Goal: Information Seeking & Learning: Learn about a topic

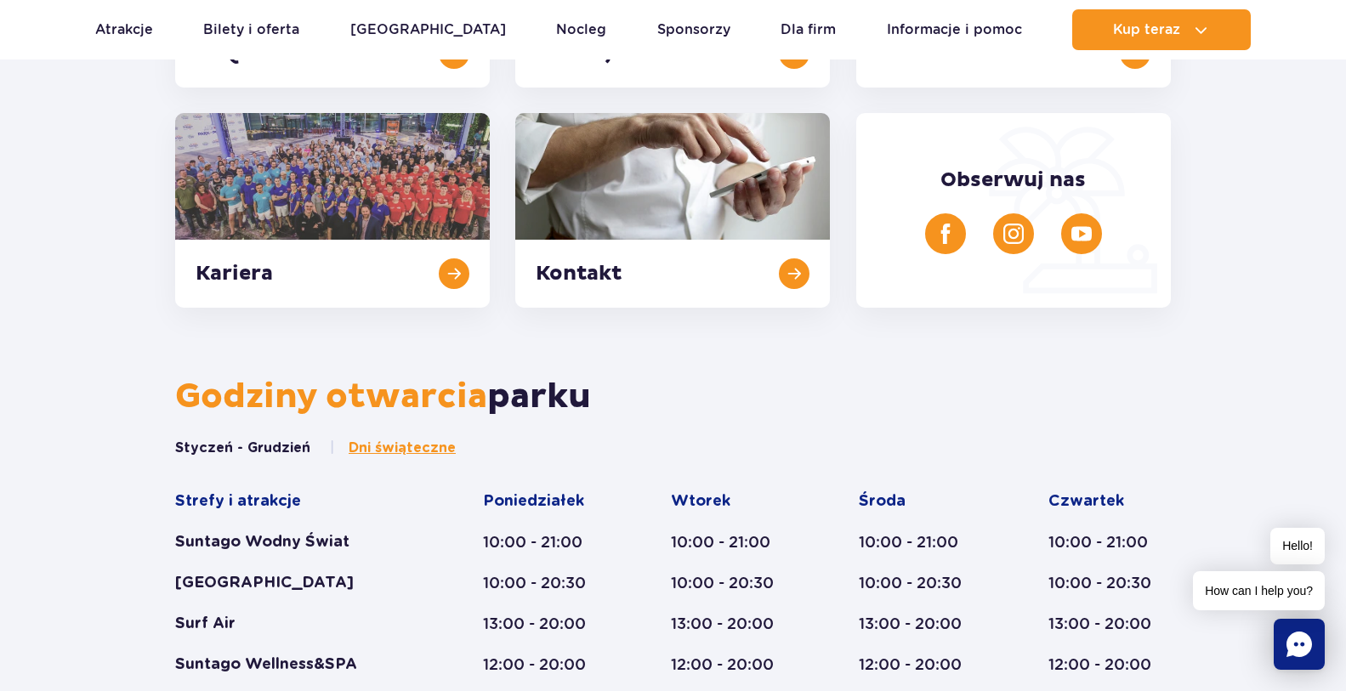
scroll to position [694, 0]
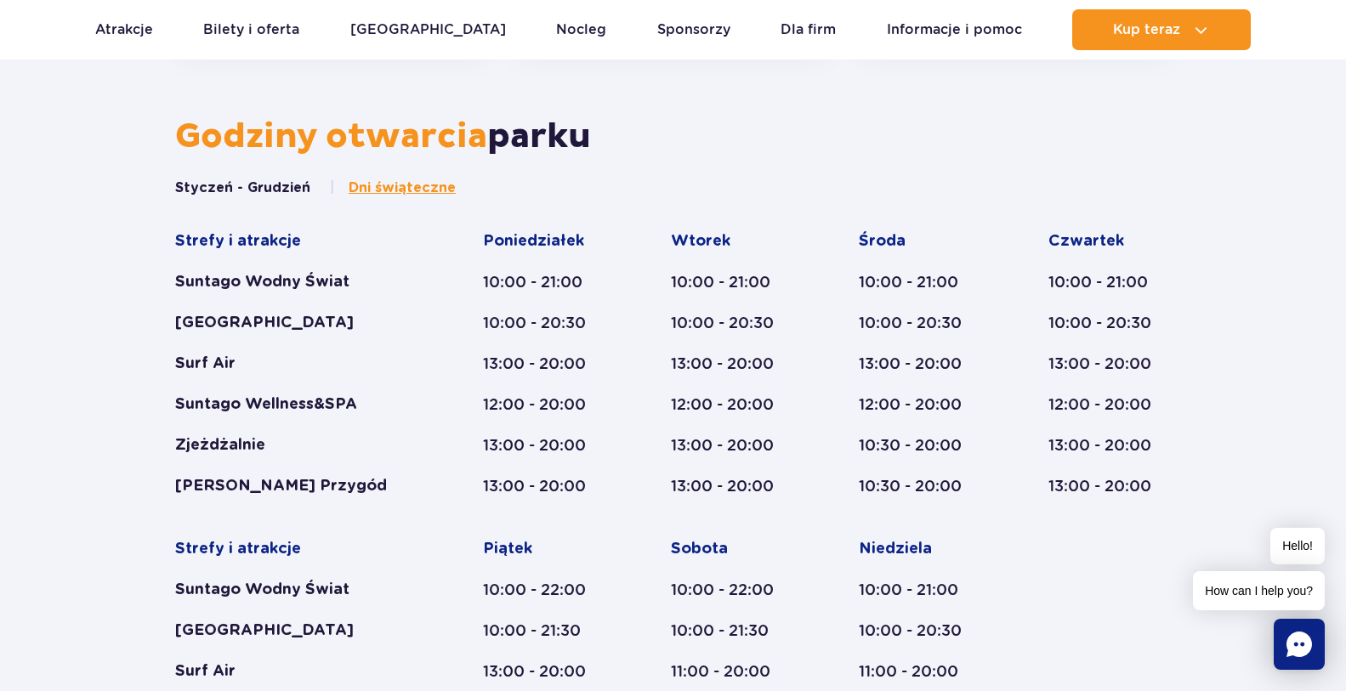
click at [420, 190] on span "Dni świąteczne" at bounding box center [402, 188] width 107 height 19
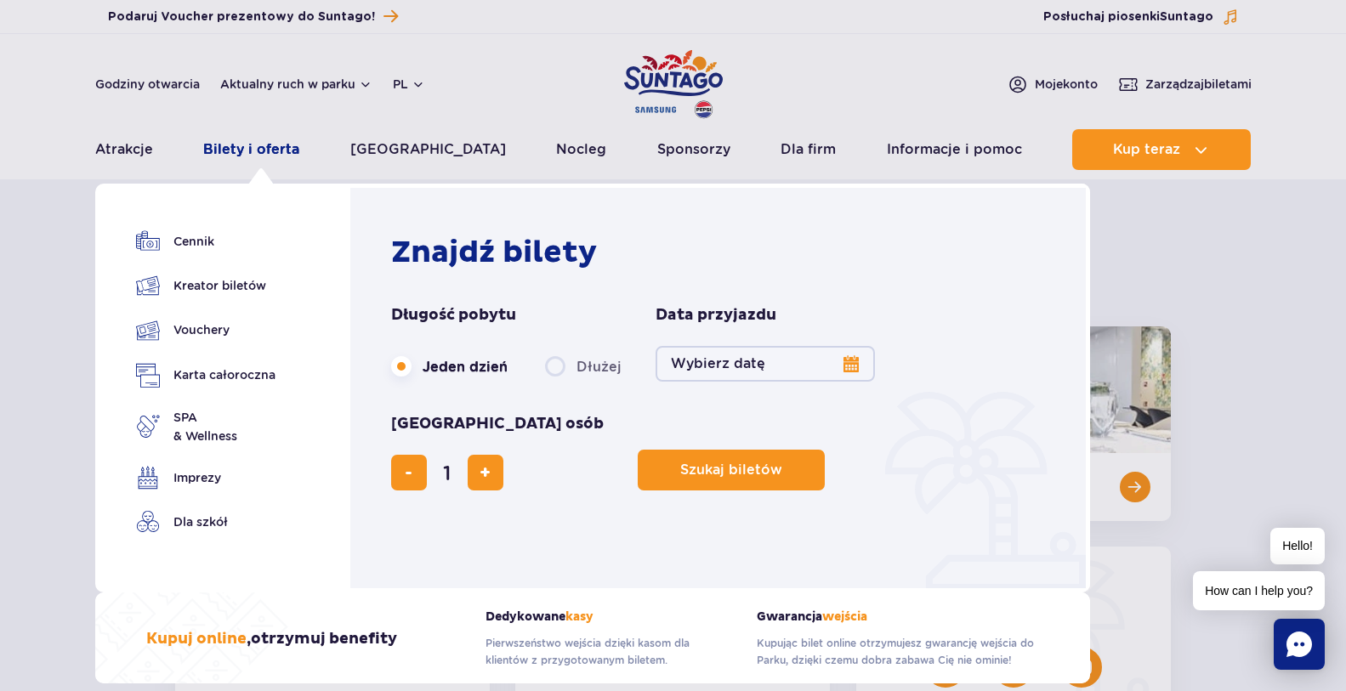
click at [250, 145] on link "Bilety i oferta" at bounding box center [251, 149] width 96 height 41
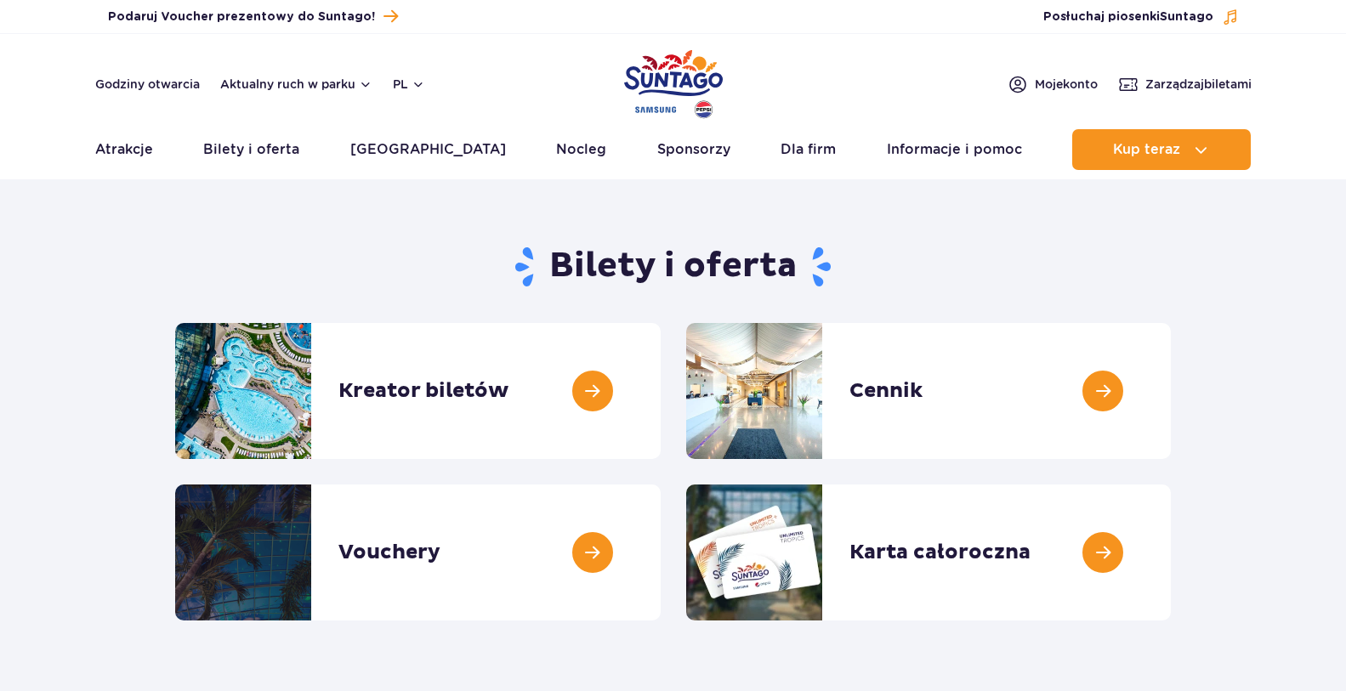
click at [1171, 390] on link at bounding box center [1171, 391] width 0 height 136
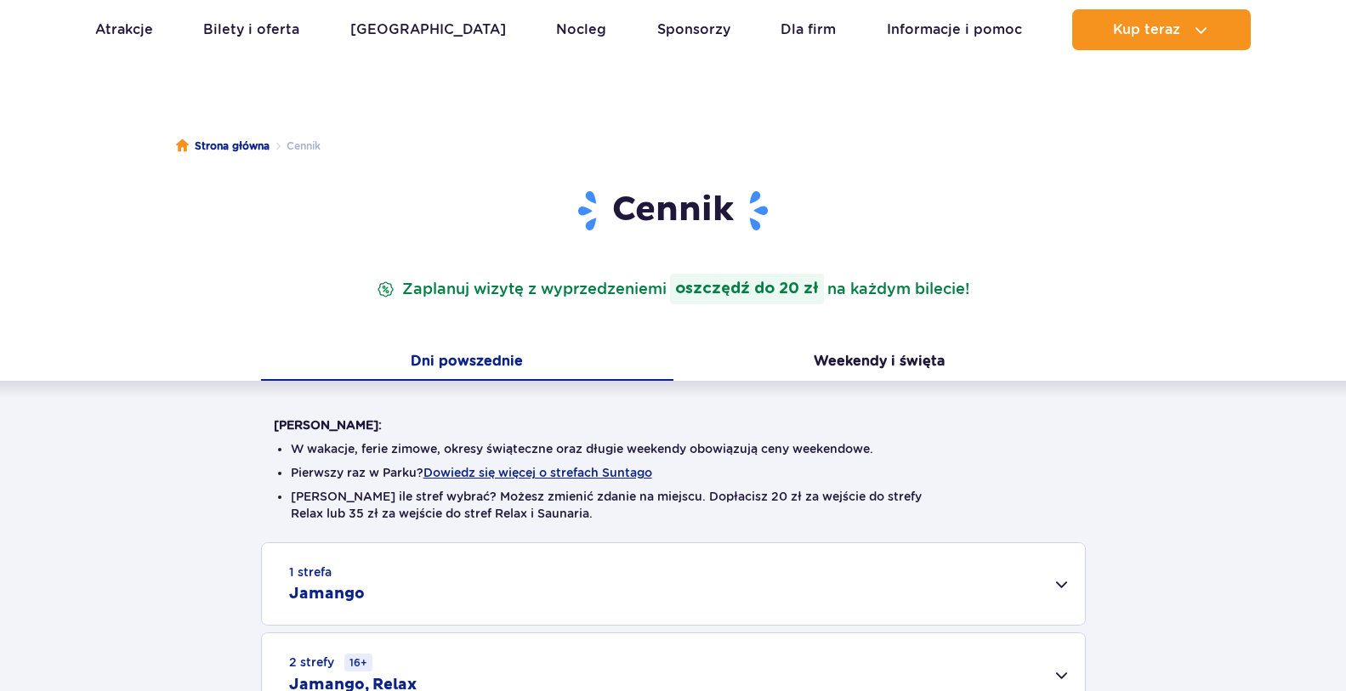
scroll to position [260, 0]
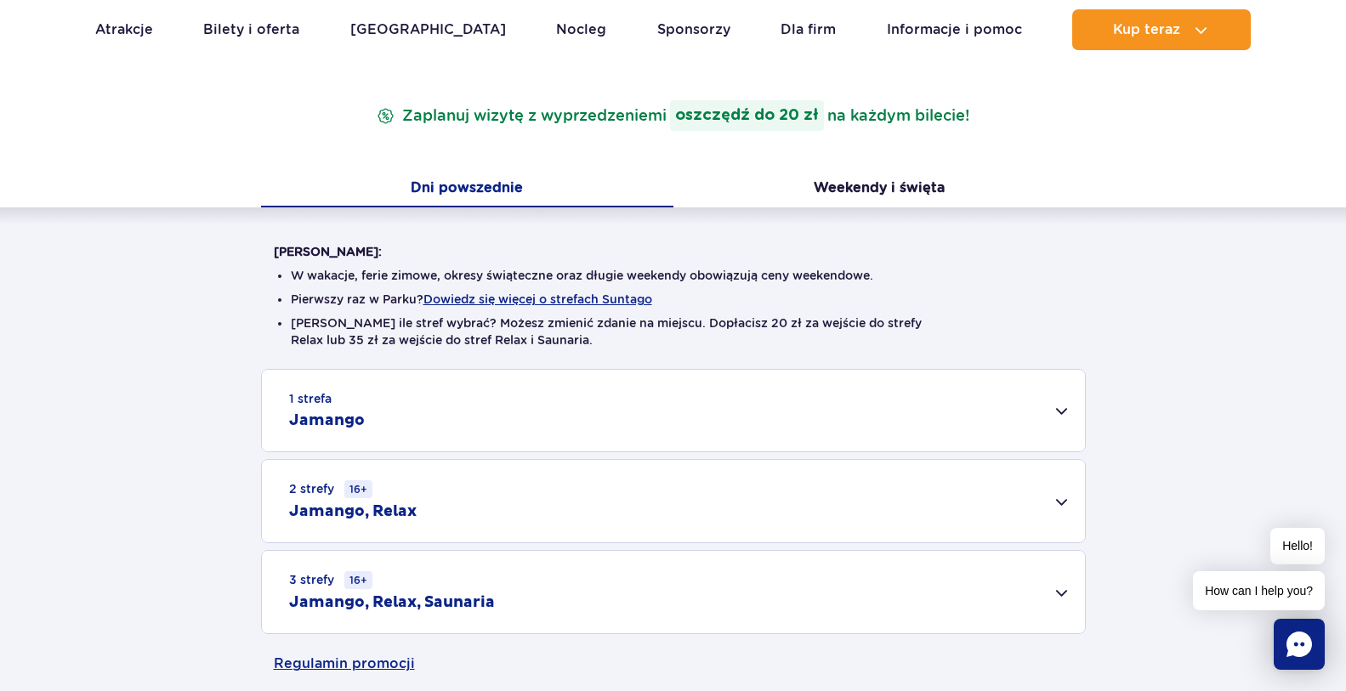
click at [1058, 411] on div "1 strefa Jamango" at bounding box center [673, 411] width 823 height 82
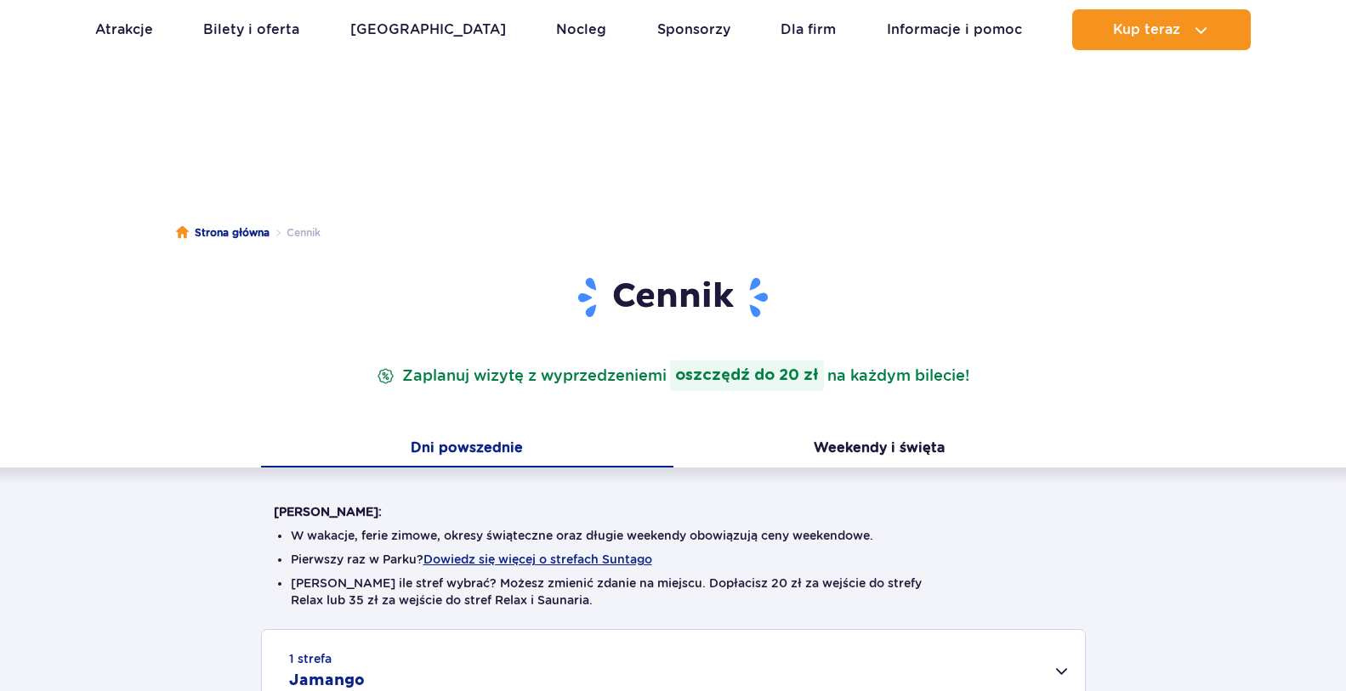
scroll to position [260, 0]
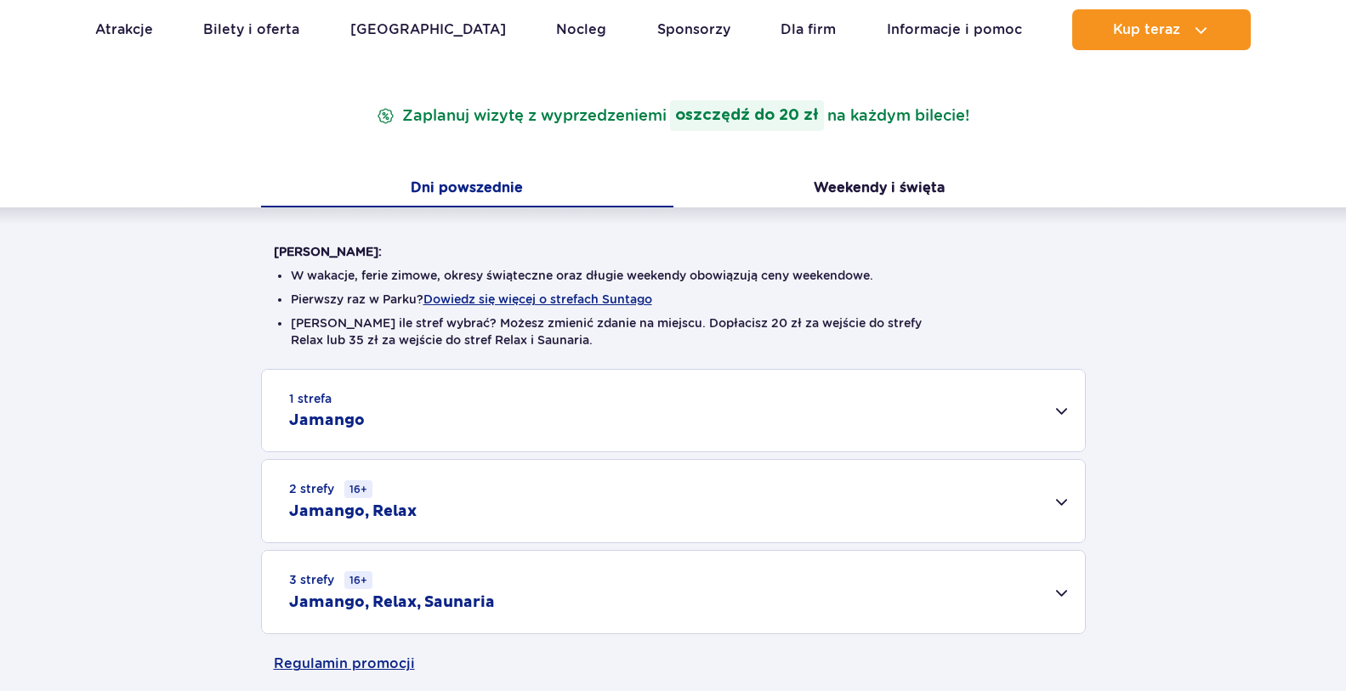
click at [1062, 503] on div "2 strefy 16+ Jamango, Relax" at bounding box center [673, 501] width 823 height 82
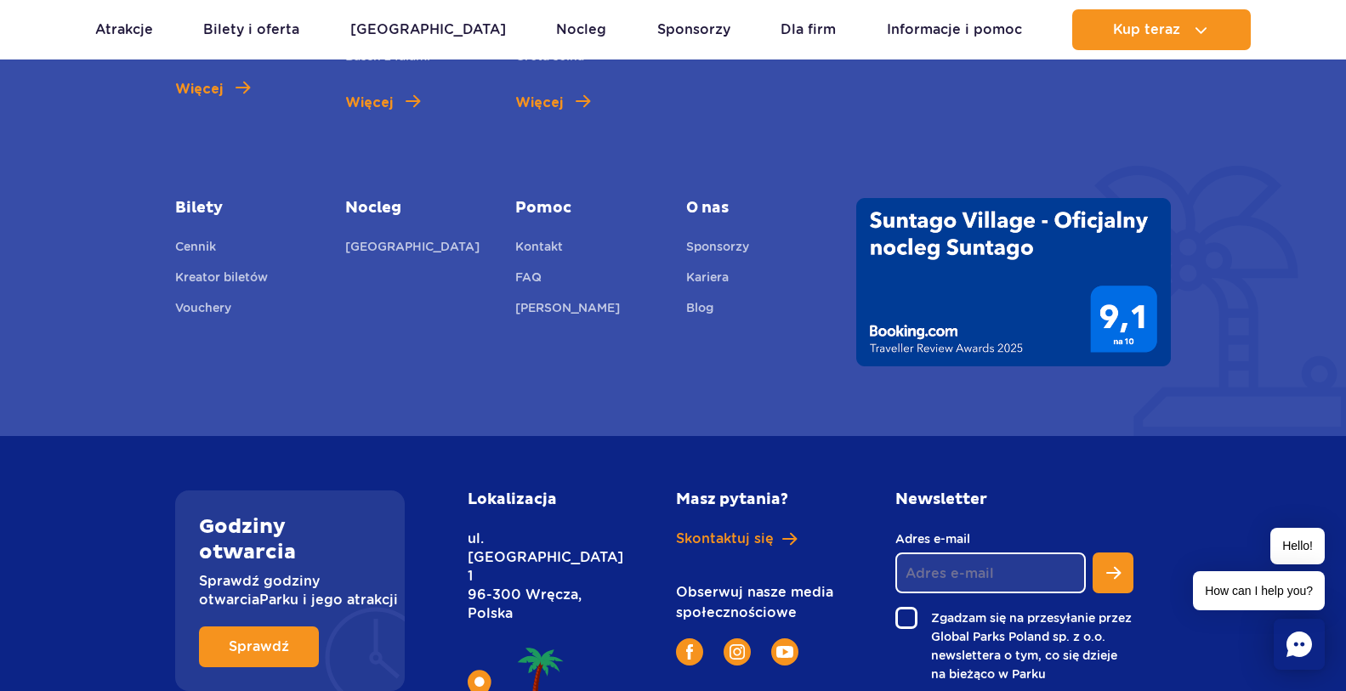
scroll to position [3002, 0]
